Goal: Task Accomplishment & Management: Use online tool/utility

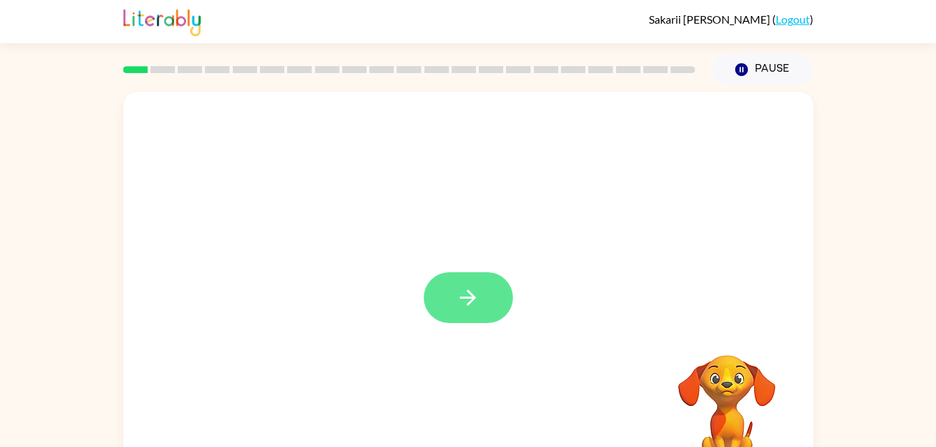
click at [444, 293] on button "button" at bounding box center [468, 297] width 89 height 51
click at [444, 293] on div at bounding box center [468, 291] width 690 height 398
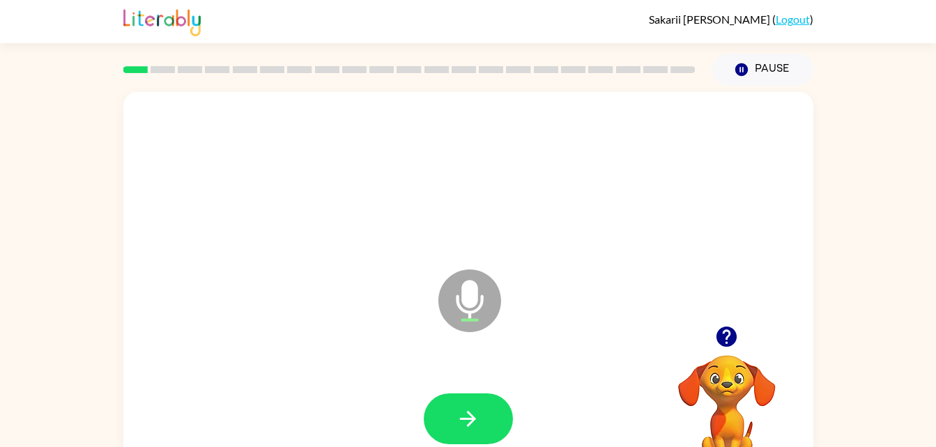
click at [452, 302] on icon at bounding box center [469, 301] width 63 height 63
click at [469, 444] on button "button" at bounding box center [468, 419] width 89 height 51
click at [472, 292] on icon "Microphone The Microphone is here when it is your turn to talk" at bounding box center [539, 318] width 209 height 105
click at [461, 417] on icon "button" at bounding box center [468, 419] width 24 height 24
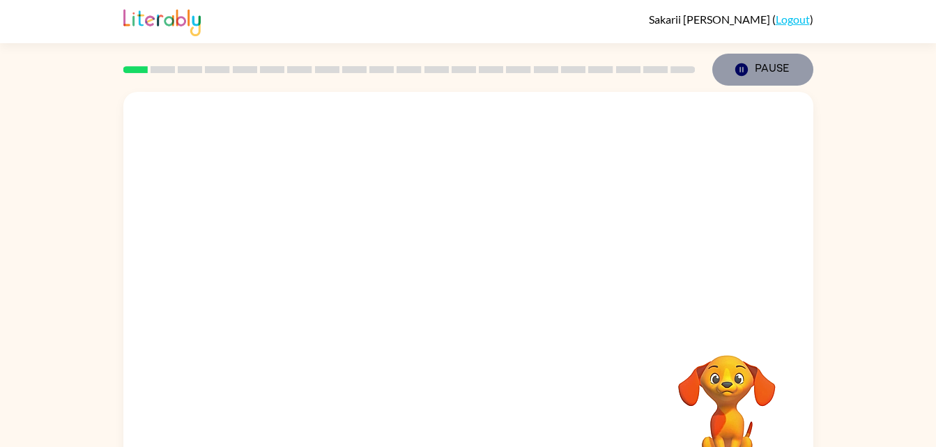
click at [736, 73] on icon "button" at bounding box center [740, 69] width 13 height 13
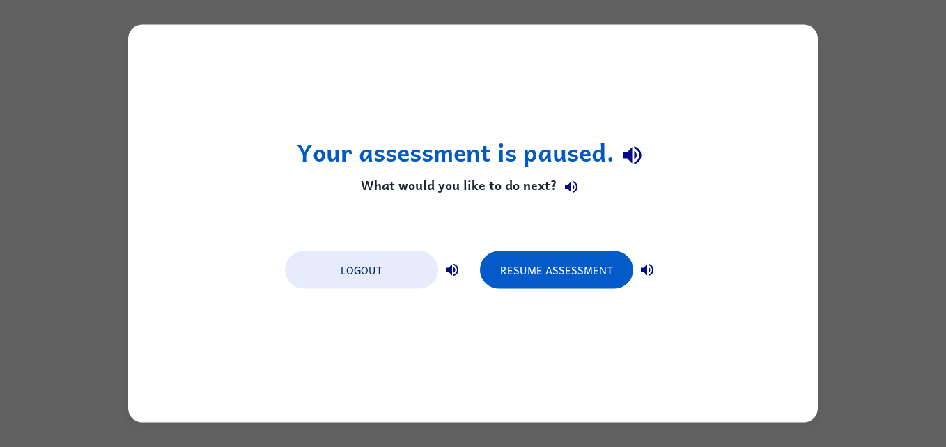
drag, startPoint x: 544, startPoint y: 307, endPoint x: 419, endPoint y: 128, distance: 217.7
click at [419, 128] on div "Your assessment is paused. What would you like to do next? Logout Resume Assess…" at bounding box center [473, 224] width 690 height 398
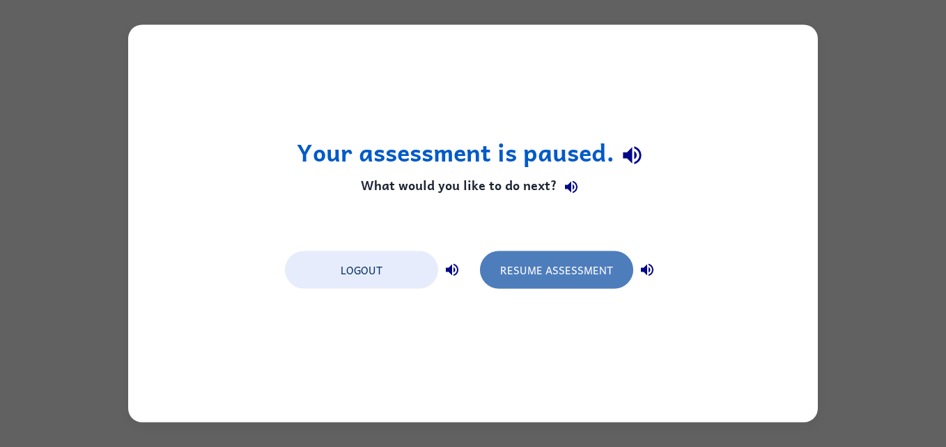
click at [518, 275] on button "Resume Assessment" at bounding box center [556, 271] width 153 height 38
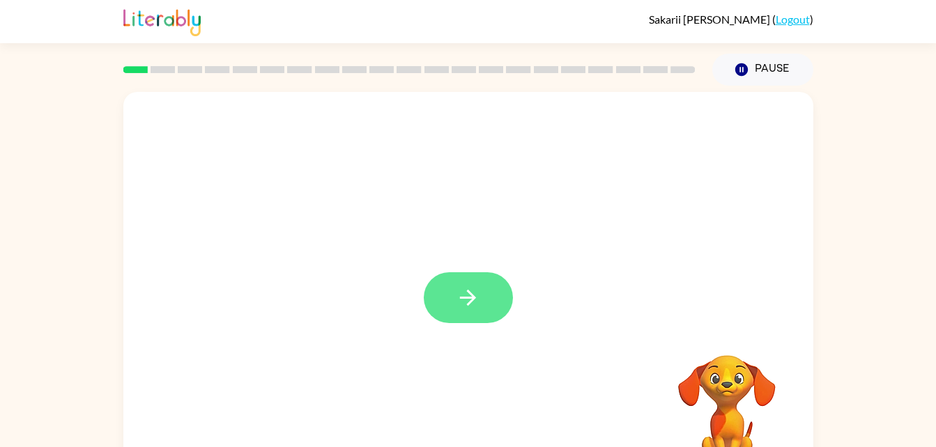
drag, startPoint x: 463, startPoint y: 295, endPoint x: 456, endPoint y: 297, distance: 7.1
click at [456, 297] on icon "button" at bounding box center [468, 298] width 24 height 24
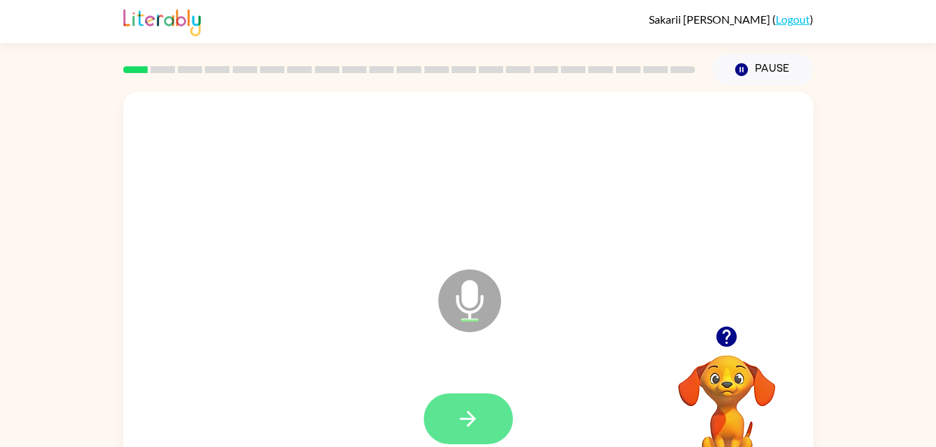
click at [470, 429] on icon "button" at bounding box center [468, 419] width 24 height 24
click at [452, 408] on button "button" at bounding box center [468, 419] width 89 height 51
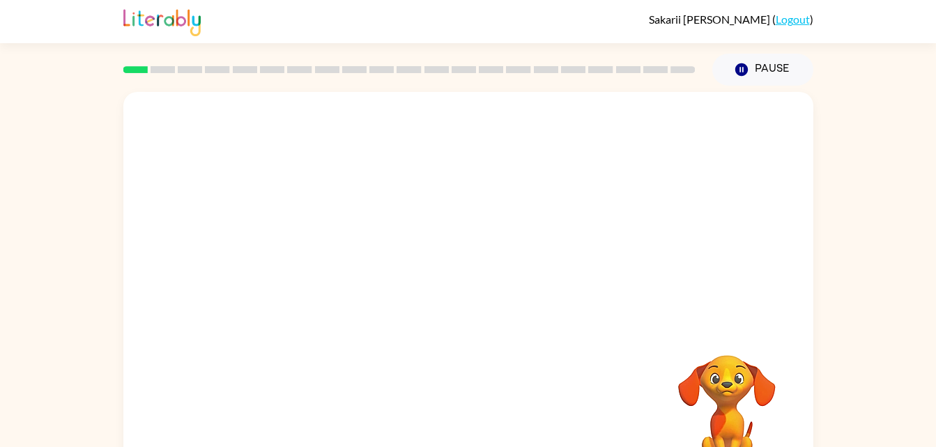
click at [725, 381] on video "Your browser must support playing .mp4 files to use Literably. Please try using…" at bounding box center [726, 403] width 139 height 139
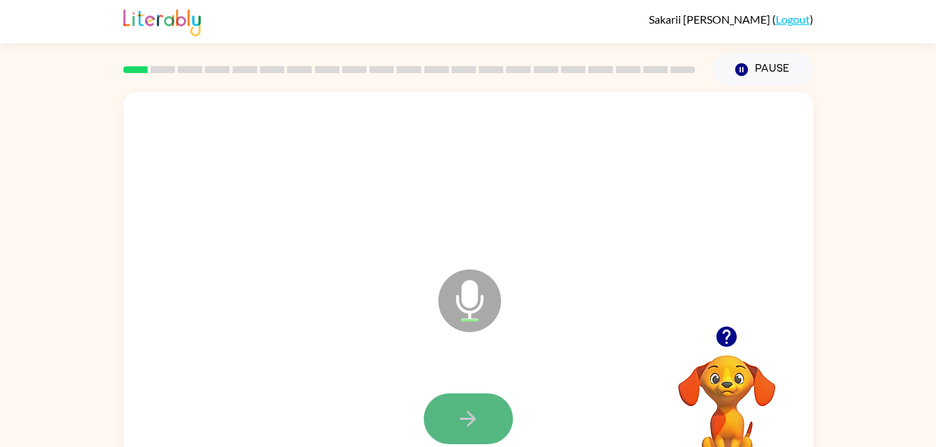
click at [474, 405] on button "button" at bounding box center [468, 419] width 89 height 51
click at [486, 425] on button "button" at bounding box center [468, 419] width 89 height 51
click at [454, 415] on button "button" at bounding box center [468, 419] width 89 height 51
click at [474, 419] on icon "button" at bounding box center [468, 419] width 16 height 16
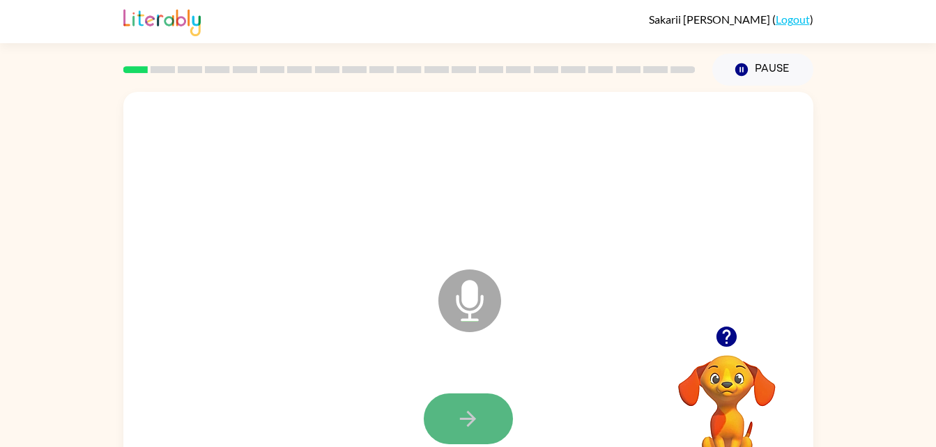
click at [451, 401] on button "button" at bounding box center [468, 419] width 89 height 51
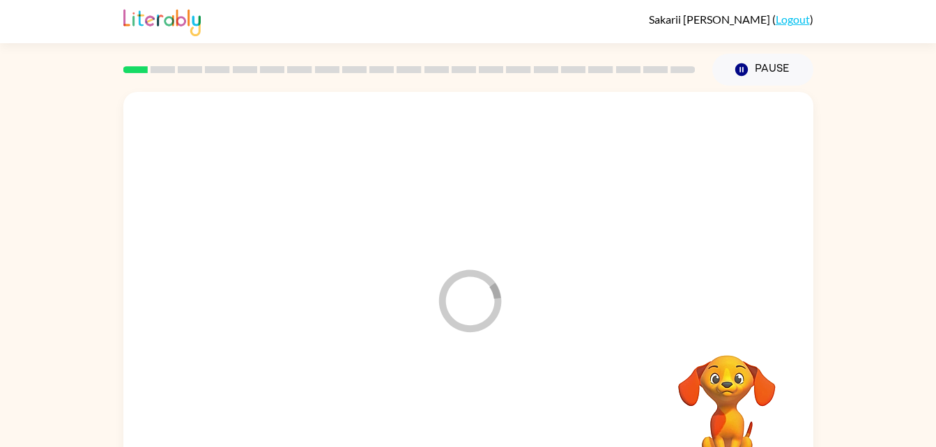
click at [539, 367] on div at bounding box center [468, 419] width 662 height 114
click at [456, 406] on div at bounding box center [468, 419] width 89 height 51
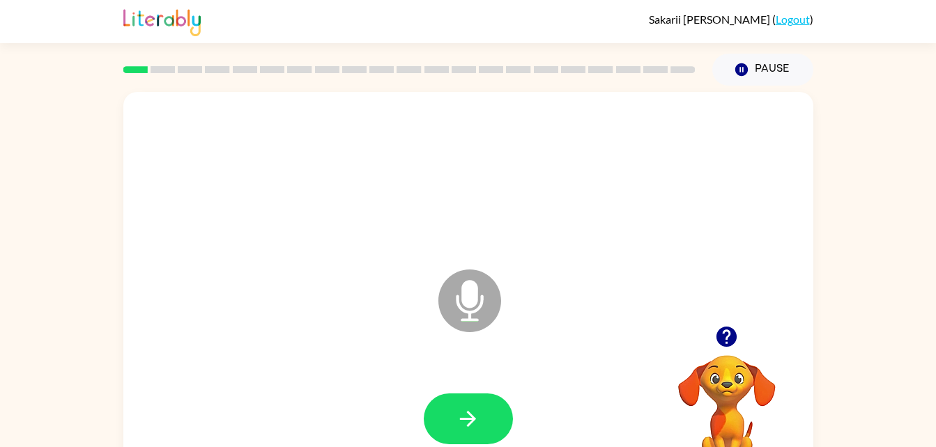
click at [585, 385] on div at bounding box center [468, 419] width 662 height 114
click at [473, 404] on button "button" at bounding box center [468, 419] width 89 height 51
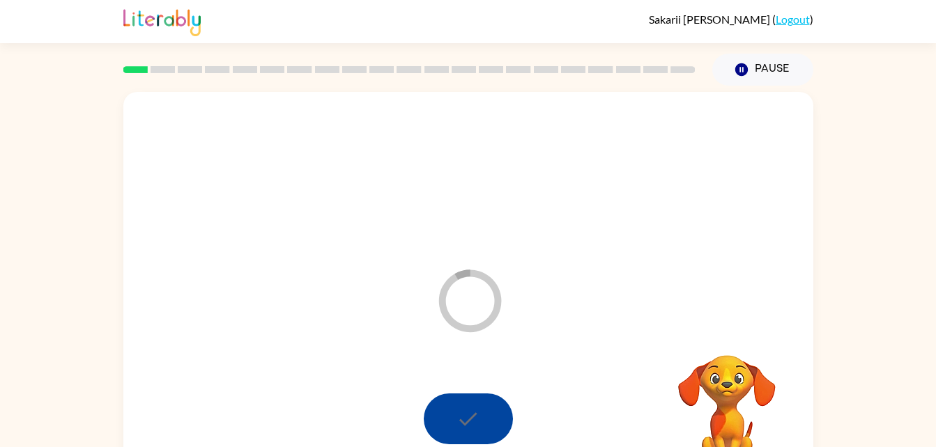
click at [473, 404] on div at bounding box center [468, 419] width 89 height 51
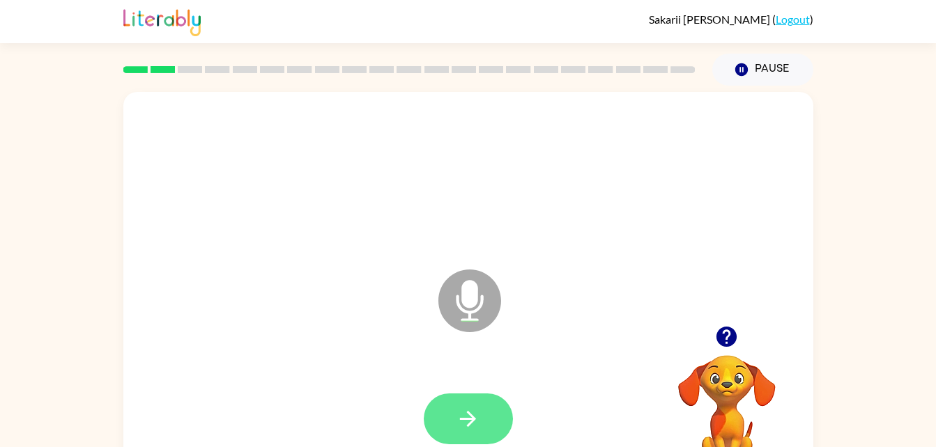
click at [476, 419] on icon "button" at bounding box center [468, 419] width 24 height 24
click at [458, 417] on icon "button" at bounding box center [468, 419] width 24 height 24
click at [458, 418] on icon "button" at bounding box center [468, 419] width 24 height 24
click at [464, 427] on icon "button" at bounding box center [468, 419] width 24 height 24
click at [452, 422] on button "button" at bounding box center [468, 419] width 89 height 51
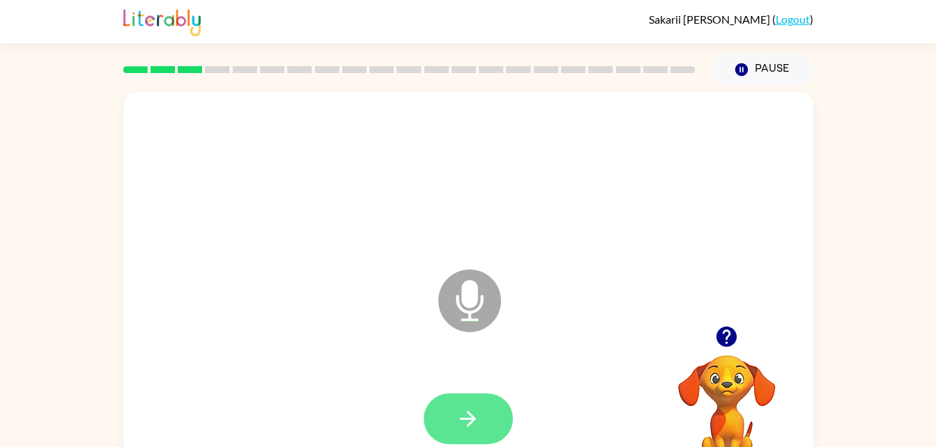
click at [454, 420] on button "button" at bounding box center [468, 419] width 89 height 51
click at [455, 422] on button "button" at bounding box center [468, 419] width 89 height 51
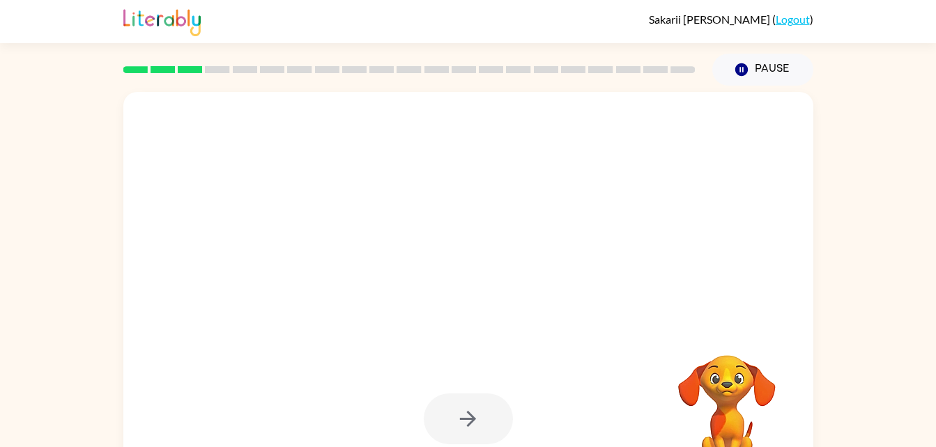
click at [455, 422] on div at bounding box center [468, 419] width 89 height 51
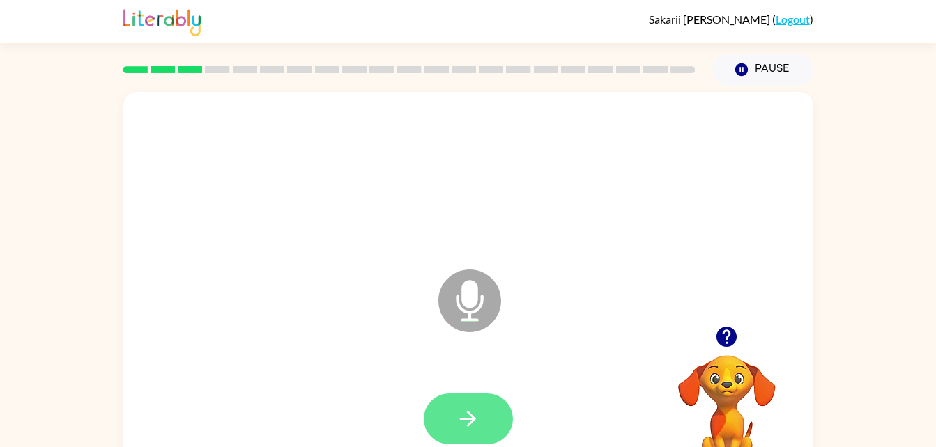
click at [455, 414] on button "button" at bounding box center [468, 419] width 89 height 51
click at [454, 401] on button "button" at bounding box center [468, 419] width 89 height 51
click at [464, 417] on icon "button" at bounding box center [468, 419] width 24 height 24
click at [475, 423] on icon "button" at bounding box center [468, 419] width 24 height 24
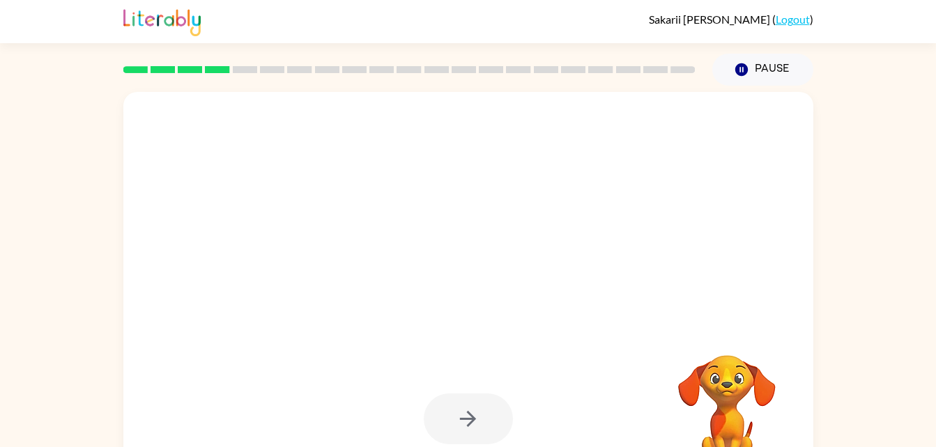
click at [478, 417] on div at bounding box center [468, 419] width 89 height 51
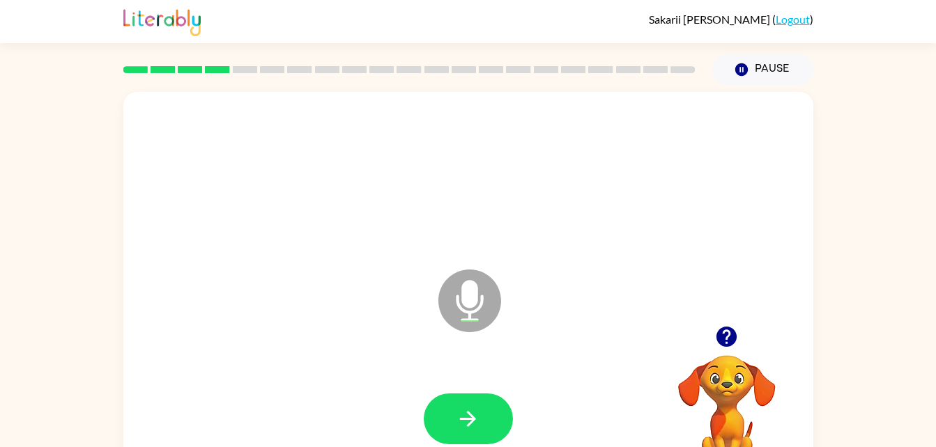
click at [139, 20] on img at bounding box center [161, 21] width 77 height 31
